Goal: Task Accomplishment & Management: Manage account settings

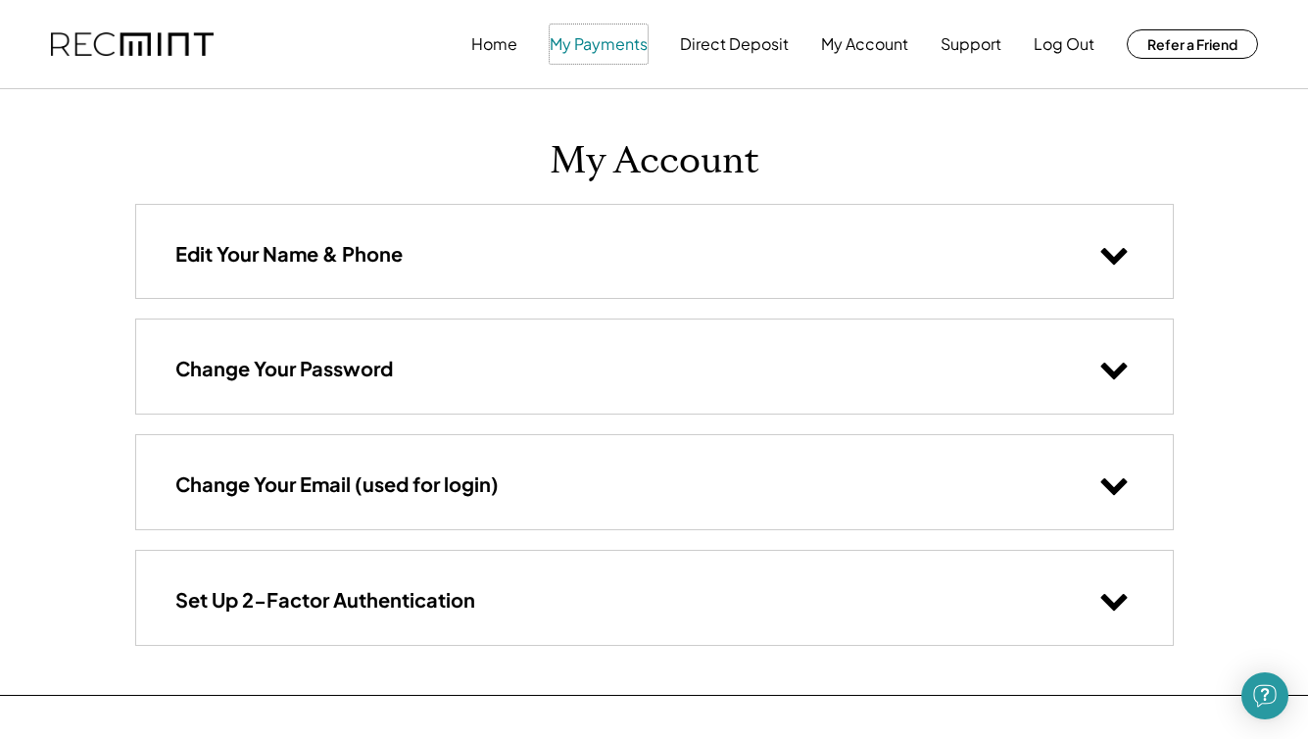
click at [627, 25] on button "My Payments" at bounding box center [599, 43] width 98 height 39
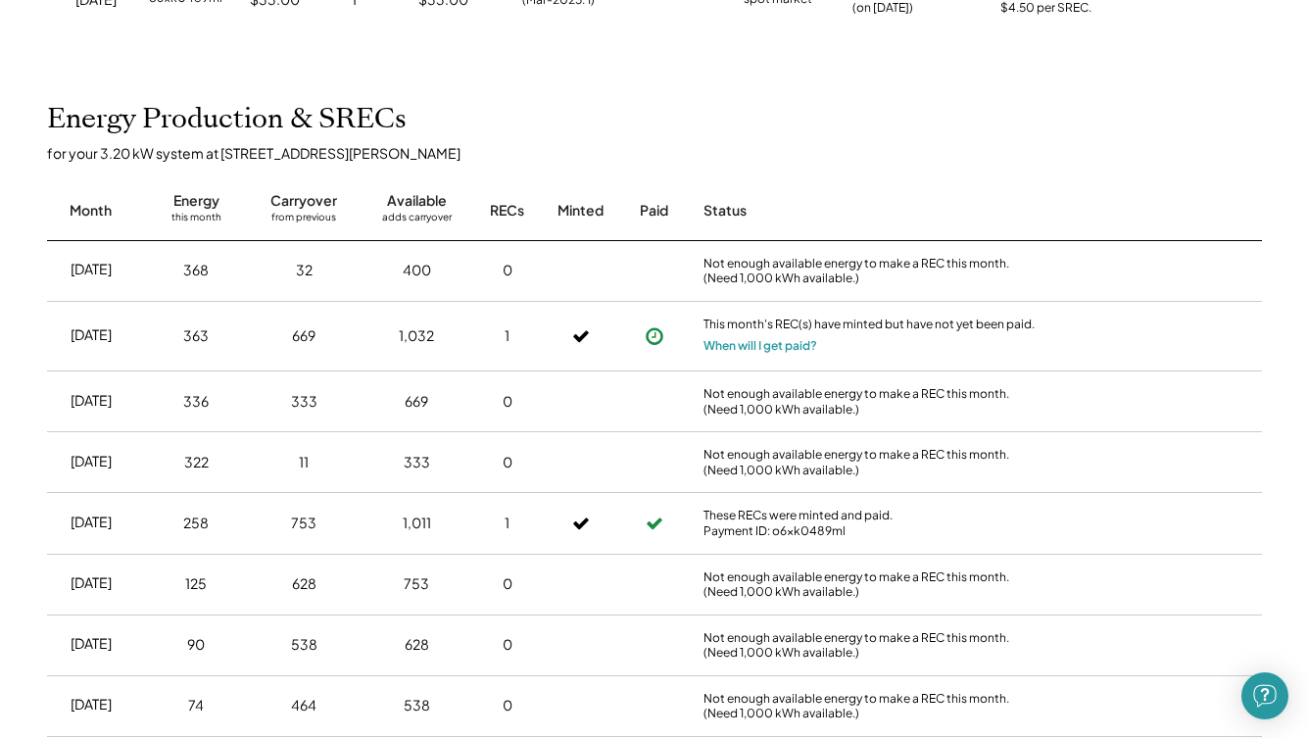
scroll to position [381, 0]
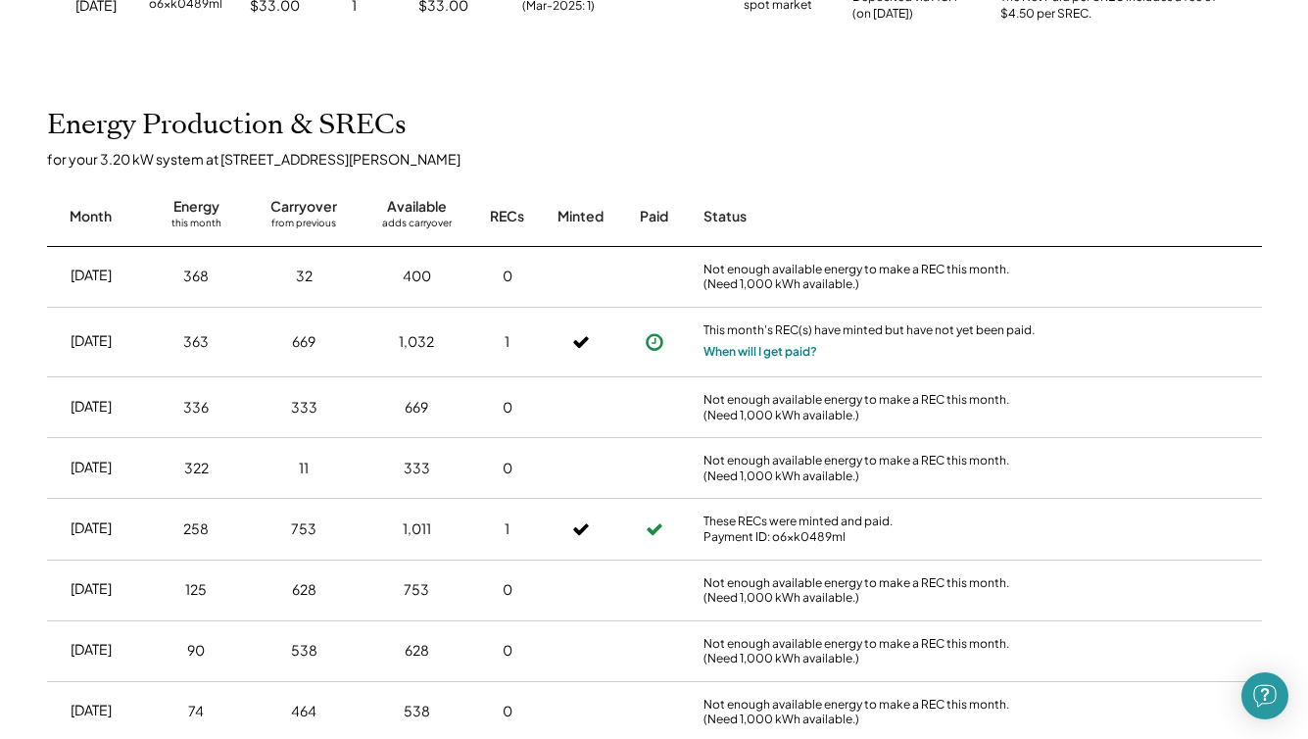
click at [750, 353] on button "When will I get paid?" at bounding box center [761, 352] width 114 height 20
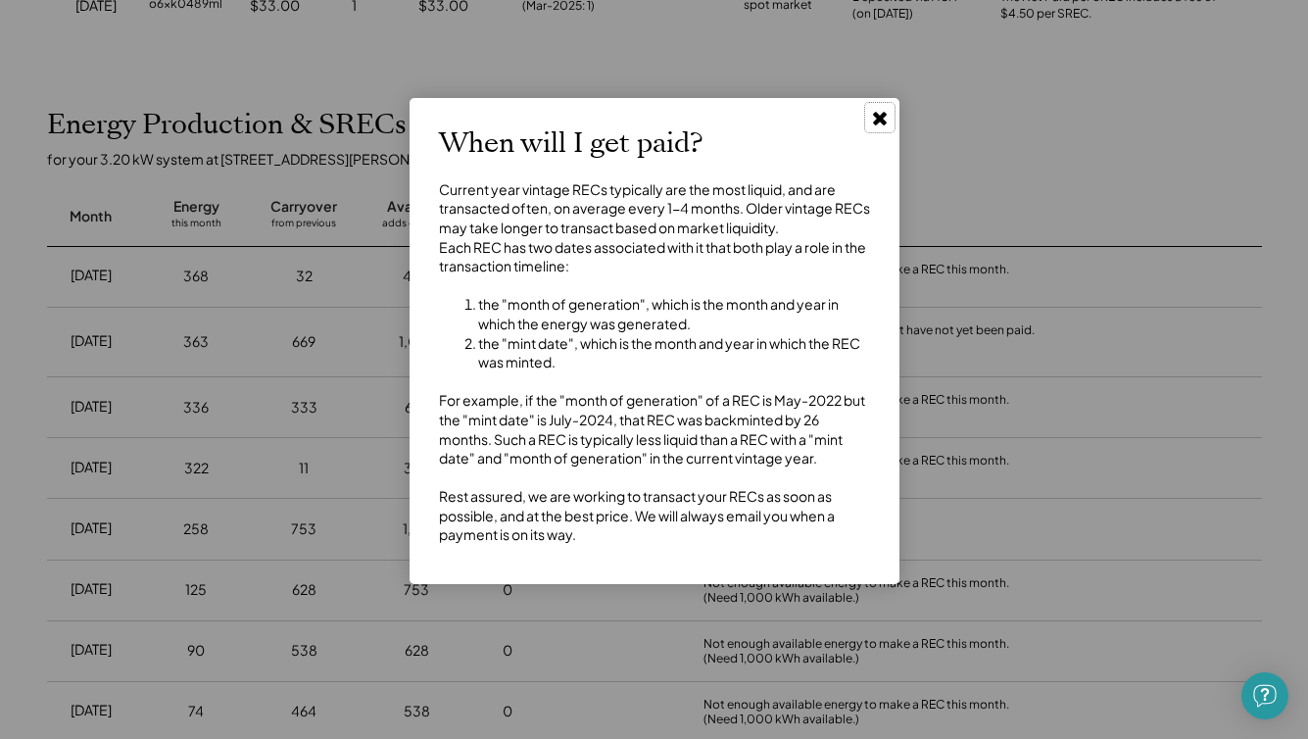
click at [884, 117] on use at bounding box center [880, 119] width 14 height 14
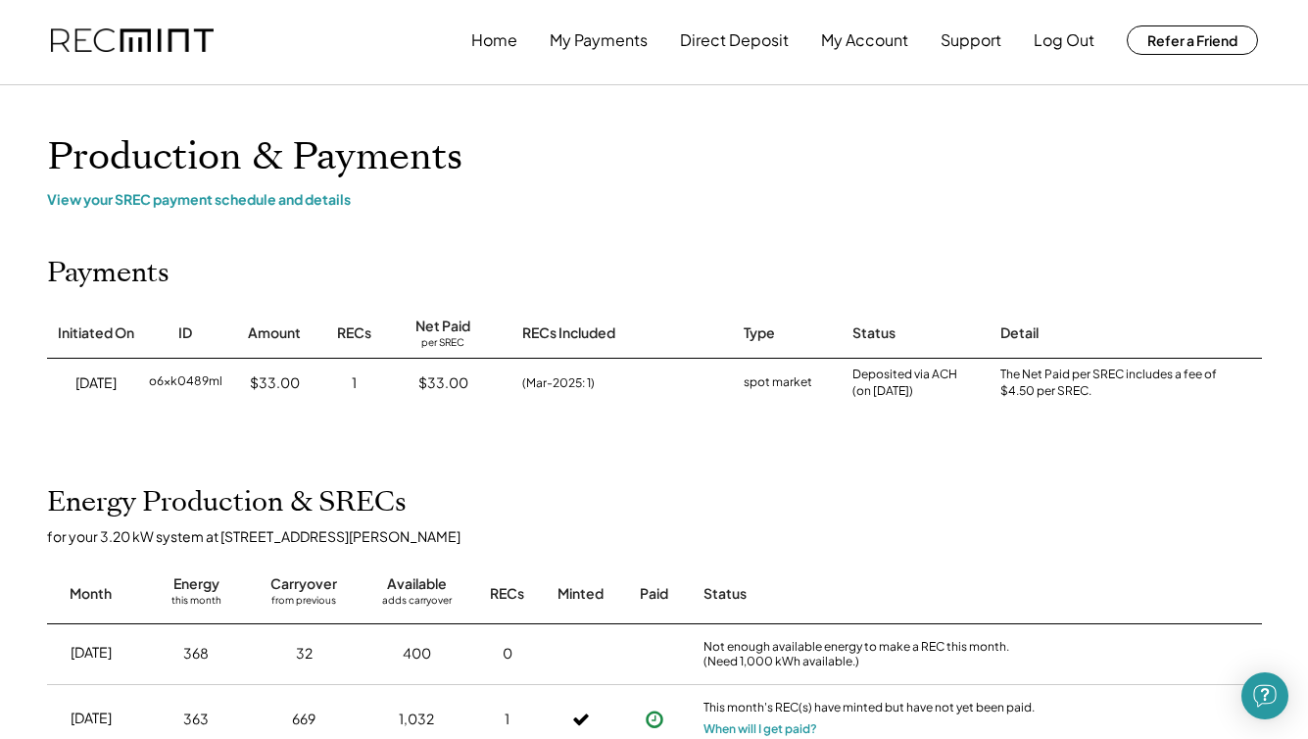
scroll to position [0, 0]
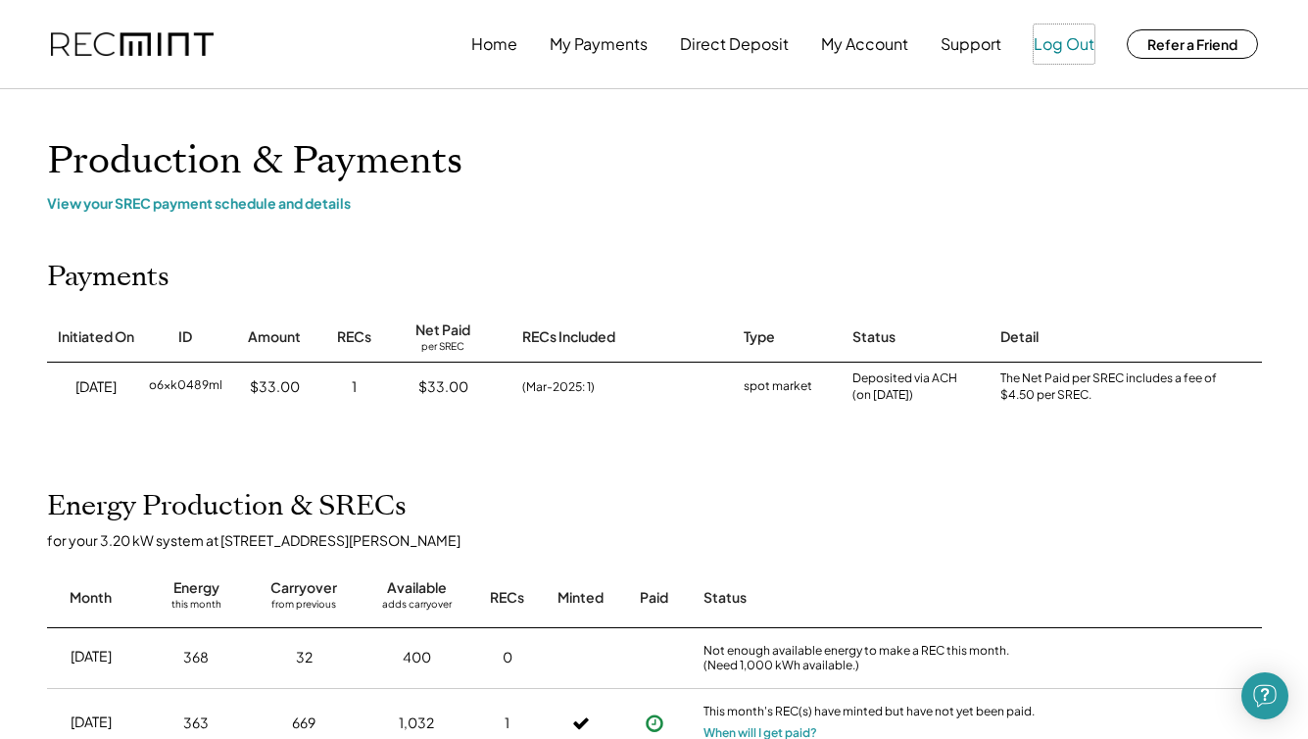
click at [1063, 48] on button "Log Out" at bounding box center [1064, 43] width 61 height 39
